Goal: Use online tool/utility

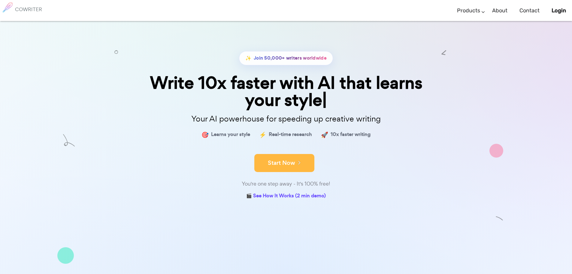
click at [270, 163] on button "Start Now" at bounding box center [285, 163] width 60 height 18
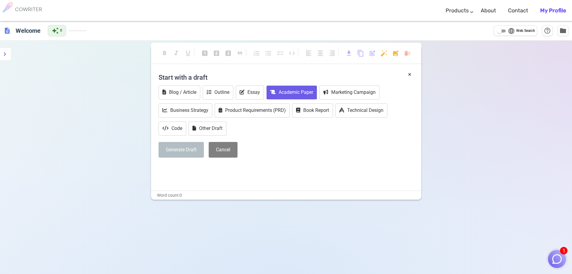
click at [297, 95] on button "Academic Paper" at bounding box center [292, 92] width 51 height 14
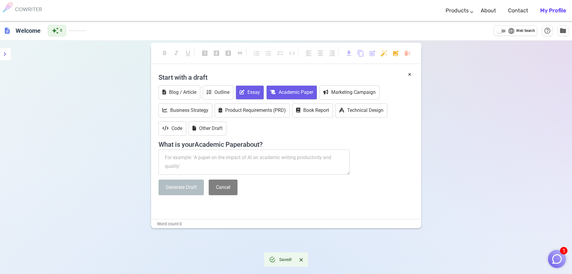
click at [256, 96] on button "Essay" at bounding box center [250, 92] width 28 height 14
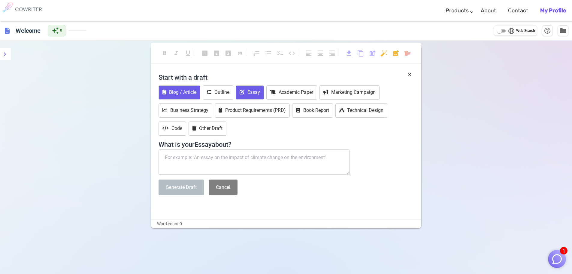
click at [184, 96] on button "Blog / Article" at bounding box center [180, 92] width 42 height 14
